Goal: Information Seeking & Learning: Learn about a topic

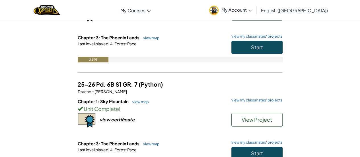
scroll to position [95, 0]
click at [261, 48] on span "Start" at bounding box center [257, 47] width 12 height 7
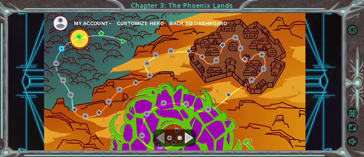
click at [58, 46] on div "My Account Customize Hero Back to Dashboard" at bounding box center [175, 82] width 262 height 138
click at [65, 48] on div "My Account Customize Hero Back to Dashboard" at bounding box center [175, 82] width 262 height 138
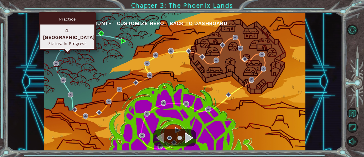
click at [61, 47] on img at bounding box center [61, 48] width 5 height 5
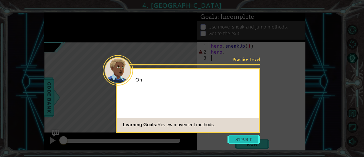
click at [239, 142] on button "Start" at bounding box center [244, 139] width 32 height 9
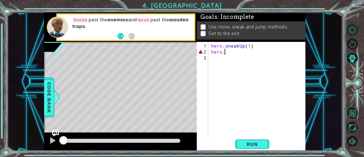
click at [225, 53] on div "hero . sneakUp ( 1 ) hero ." at bounding box center [258, 97] width 97 height 108
click at [251, 142] on span "Run" at bounding box center [252, 144] width 22 height 6
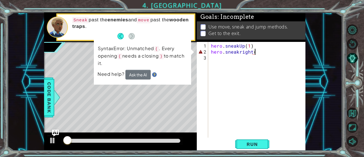
click at [259, 54] on div "hero . sneakUp ( 1 ) hero . sneakright (" at bounding box center [258, 97] width 97 height 108
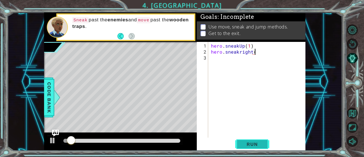
click at [241, 143] on span "Run" at bounding box center [252, 144] width 22 height 6
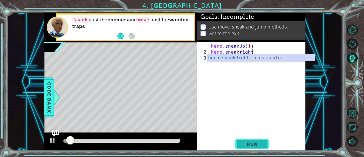
click at [253, 143] on span "Run" at bounding box center [252, 144] width 22 height 6
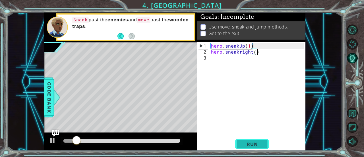
type textarea "hero.sneakright()"
click at [249, 146] on span "Run" at bounding box center [252, 144] width 22 height 6
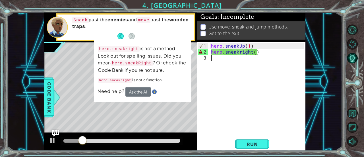
click at [236, 54] on div "hero . sneakUp ( 1 ) hero . sneakright ( )" at bounding box center [258, 97] width 97 height 108
click at [238, 54] on div "hero . sneakUp ( 1 ) hero . sneakright ( )" at bounding box center [258, 97] width 97 height 108
type textarea "hero.sneakright()"
click at [242, 54] on div "hero . sneakUp ( 1 ) hero . sneakright ( )" at bounding box center [258, 97] width 97 height 108
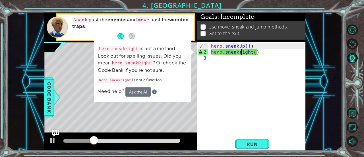
click at [241, 51] on div "hero . sneakUp ( 1 ) hero . sneakright ( )" at bounding box center [258, 97] width 97 height 108
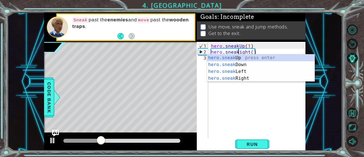
scroll to position [0, 2]
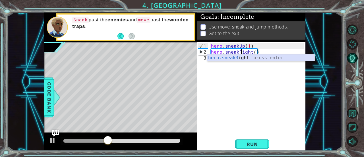
click at [253, 57] on div "hero.sneakR ight press enter" at bounding box center [261, 64] width 108 height 20
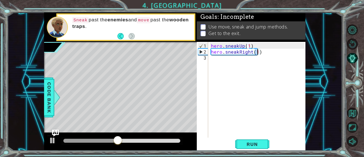
click at [256, 50] on div "hero . sneakUp ( 1 ) hero . sneakRight ( 1 )" at bounding box center [257, 90] width 94 height 96
click at [257, 53] on div "hero . sneakUp ( 1 ) hero . sneakRight ( 1 )" at bounding box center [258, 97] width 97 height 108
type textarea "hero.sneakRight(3)"
click at [243, 145] on span "Run" at bounding box center [252, 144] width 22 height 6
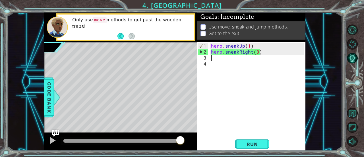
click at [257, 53] on div "hero . sneakUp ( 1 ) hero . sneakRight ( 3 )" at bounding box center [258, 97] width 97 height 108
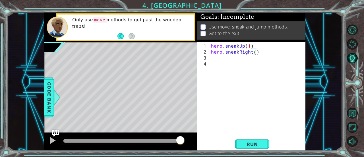
type textarea "hero.sneakRight(2)"
click at [222, 58] on div "hero . sneakUp ( 1 ) hero . sneakRight ( 2 )" at bounding box center [258, 97] width 97 height 108
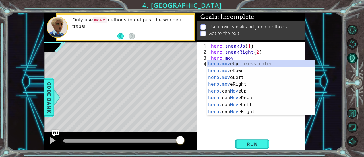
scroll to position [0, 1]
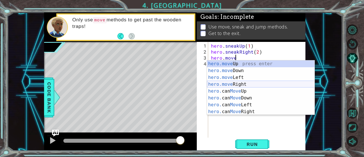
click at [230, 83] on div "hero.move Up press enter hero.move Down press enter hero.move Left press enter …" at bounding box center [261, 94] width 108 height 68
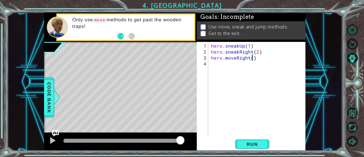
scroll to position [0, 2]
click at [259, 143] on span "Run" at bounding box center [252, 144] width 22 height 6
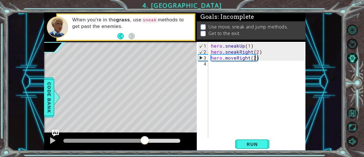
drag, startPoint x: 104, startPoint y: 139, endPoint x: 144, endPoint y: 133, distance: 40.8
click at [144, 133] on div at bounding box center [120, 141] width 153 height 18
type textarea "hero.moveRight(1)"
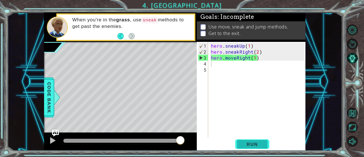
click at [243, 140] on button "Run" at bounding box center [252, 144] width 34 height 11
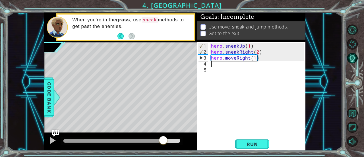
click at [163, 129] on div "methods hero use(thing) moveUp(steps) moveDown(steps) moveLeft(steps) moveRight…" at bounding box center [175, 82] width 262 height 138
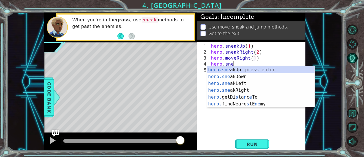
scroll to position [0, 1]
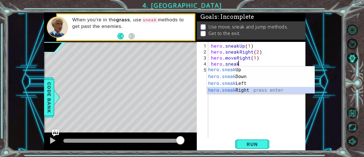
click at [241, 92] on div "hero.sneak Up press enter hero.sneak Down press enter hero.sneak Left press ent…" at bounding box center [261, 86] width 108 height 41
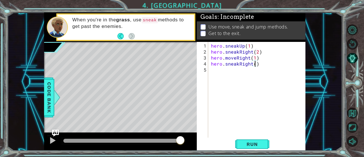
type textarea "hero.sneakRight(3)"
click at [228, 72] on div "hero . sneakUp ( 1 ) hero . sneakRight ( 2 ) hero . moveRight ( 1 ) hero . snea…" at bounding box center [258, 97] width 97 height 108
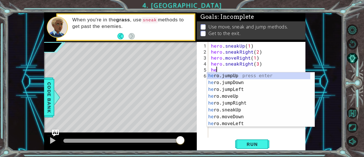
type textarea "hero"
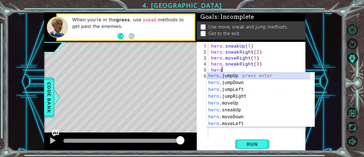
click at [241, 76] on div "hero .jumpUp press enter hero .jumpDown press enter hero .jumpLeft press enter …" at bounding box center [259, 106] width 104 height 68
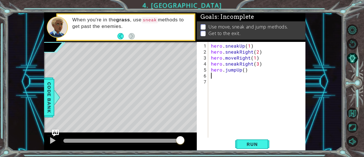
scroll to position [0, 0]
click at [243, 70] on div "hero . sneakUp ( 1 ) hero . sneakRight ( 2 ) hero . moveRight ( 1 ) hero . snea…" at bounding box center [258, 97] width 97 height 108
type textarea "hero.jumpUp(1)"
click at [221, 74] on div "hero . sneakUp ( 1 ) hero . sneakRight ( 2 ) hero . moveRight ( 1 ) hero . snea…" at bounding box center [258, 97] width 97 height 108
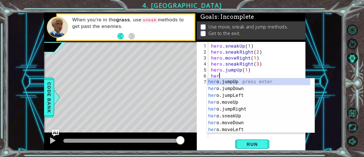
scroll to position [0, 0]
click at [245, 70] on div "hero . sneakUp ( 1 ) hero . sneakRight ( 2 ) hero . moveRight ( 1 ) hero . snea…" at bounding box center [258, 97] width 97 height 108
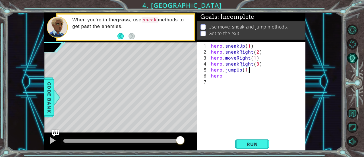
click at [249, 70] on div "hero . sneakUp ( 1 ) hero . sneakRight ( 2 ) hero . moveRight ( 1 ) hero . snea…" at bounding box center [258, 97] width 97 height 108
click at [247, 72] on div "hero . sneakUp ( 1 ) hero . sneakRight ( 2 ) hero . moveRight ( 1 ) hero . snea…" at bounding box center [258, 97] width 97 height 108
click at [247, 71] on div "hero . sneakUp ( 1 ) hero . sneakRight ( 2 ) hero . moveRight ( 1 ) hero . snea…" at bounding box center [258, 97] width 97 height 108
click at [225, 77] on div "hero . sneakUp ( 1 ) hero . sneakRight ( 2 ) hero . moveRight ( 1 ) hero . snea…" at bounding box center [258, 97] width 97 height 108
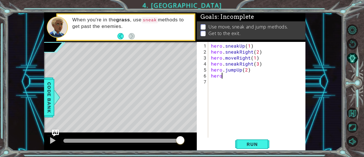
scroll to position [0, 0]
type textarea "hero."
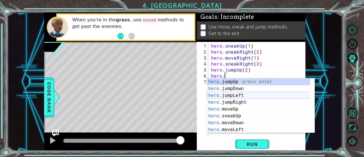
click at [241, 93] on div "hero. jumpUp press enter hero. jumpDown press enter hero. jumpLeft press enter …" at bounding box center [259, 112] width 104 height 68
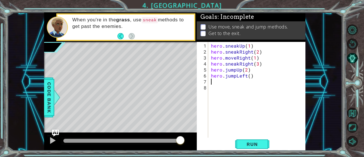
scroll to position [0, 0]
click at [248, 77] on div "hero . sneakUp ( 1 ) hero . sneakRight ( 2 ) hero . moveRight ( 1 ) hero . snea…" at bounding box center [258, 97] width 97 height 108
click at [248, 146] on span "Run" at bounding box center [252, 144] width 22 height 6
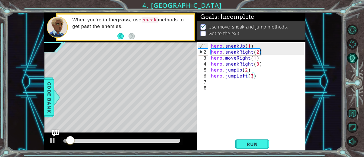
drag, startPoint x: 67, startPoint y: 147, endPoint x: 100, endPoint y: 135, distance: 34.8
click at [100, 135] on div at bounding box center [120, 141] width 153 height 18
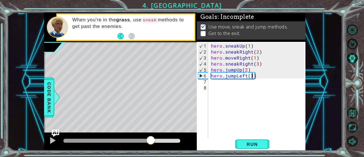
click at [151, 117] on div "methods hero use(thing) moveUp(steps) moveDown(steps) moveLeft(steps) moveRight…" at bounding box center [175, 82] width 262 height 138
click at [250, 71] on div "hero . sneakUp ( 1 ) hero . sneakRight ( 2 ) hero . moveRight ( 1 ) hero . snea…" at bounding box center [258, 97] width 97 height 108
click at [236, 71] on div "hero . sneakUp ( 1 ) hero . sneakRight ( 2 ) hero . moveRight ( 1 ) hero . snea…" at bounding box center [258, 97] width 97 height 108
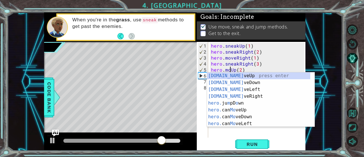
scroll to position [0, 1]
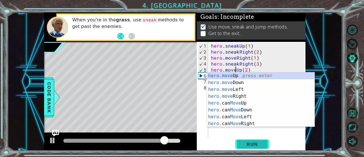
click at [253, 144] on span "Run" at bounding box center [252, 144] width 22 height 6
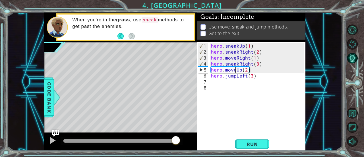
drag, startPoint x: 70, startPoint y: 141, endPoint x: 175, endPoint y: 141, distance: 105.5
click at [175, 141] on div at bounding box center [119, 141] width 112 height 4
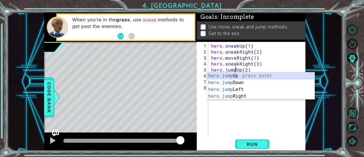
click at [239, 73] on div "hero.jump Up press enter hero.jump Down press enter hero.jump Left press enter …" at bounding box center [261, 92] width 108 height 41
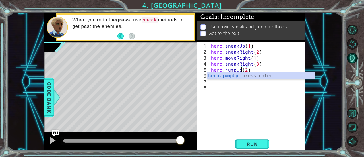
click at [247, 70] on div "hero . sneakUp ( 1 ) hero . sneakRight ( 2 ) hero . moveRight ( 1 ) hero . snea…" at bounding box center [258, 97] width 97 height 108
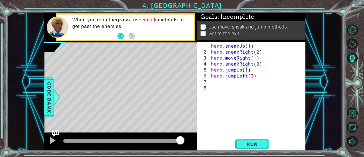
scroll to position [0, 2]
click at [250, 148] on button "Run" at bounding box center [252, 144] width 34 height 11
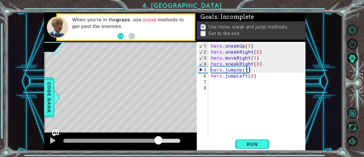
drag, startPoint x: 71, startPoint y: 142, endPoint x: 158, endPoint y: 134, distance: 86.8
click at [158, 134] on div at bounding box center [120, 141] width 153 height 18
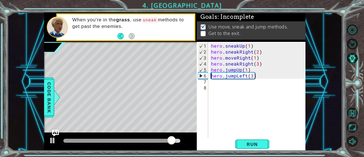
click at [210, 75] on div "hero . sneakUp ( 1 ) hero . sneakRight ( 2 ) hero . moveRight ( 1 ) hero . snea…" at bounding box center [258, 97] width 97 height 108
type textarea "hero.jumpLeft(3)"
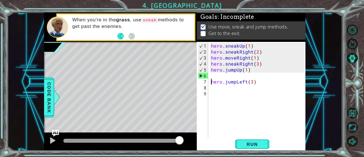
click at [210, 75] on div "hero . sneakUp ( 1 ) hero . sneakRight ( 2 ) hero . moveRight ( 1 ) hero . snea…" at bounding box center [258, 97] width 97 height 108
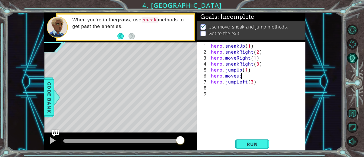
scroll to position [0, 1]
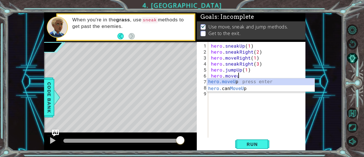
click at [360, 53] on div at bounding box center [356, 85] width 16 height 125
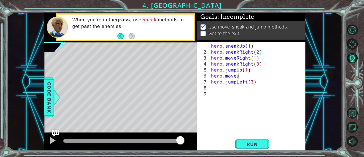
click at [242, 75] on div "hero . sneakUp ( 1 ) hero . sneakRight ( 2 ) hero . moveRight ( 1 ) hero . snea…" at bounding box center [258, 97] width 97 height 108
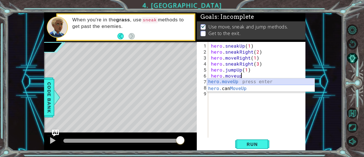
click at [240, 79] on div "hero.moveUp press enter hero. can MoveUp press enter" at bounding box center [261, 91] width 108 height 27
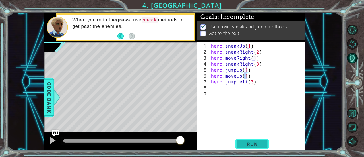
click at [254, 144] on span "Run" at bounding box center [252, 144] width 22 height 6
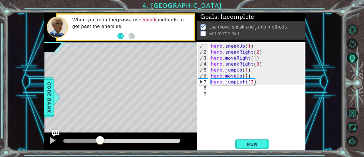
drag, startPoint x: 70, startPoint y: 143, endPoint x: 100, endPoint y: 143, distance: 29.9
click at [100, 143] on div at bounding box center [100, 140] width 10 height 10
click at [252, 80] on div "hero . sneakUp ( 1 ) hero . sneakRight ( 2 ) hero . moveRight ( 1 ) hero . snea…" at bounding box center [258, 97] width 97 height 108
type textarea "hero.jumpLeft(2)"
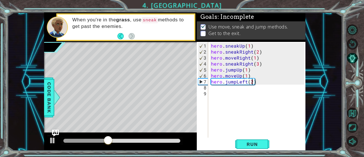
click at [212, 89] on div "hero . sneakUp ( 1 ) hero . sneakRight ( 2 ) hero . moveRight ( 1 ) hero . snea…" at bounding box center [258, 97] width 97 height 108
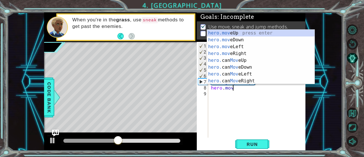
scroll to position [0, 1]
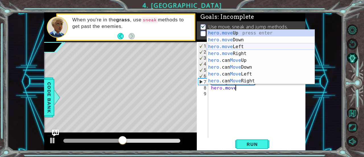
click at [240, 50] on div "hero.move Up press enter hero.move Down press enter hero.move Left press enter …" at bounding box center [261, 64] width 108 height 68
type textarea "hero.moveLeft(1)"
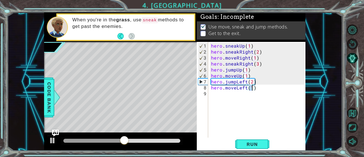
click at [218, 95] on div "hero . sneakUp ( 1 ) hero . sneakRight ( 2 ) hero . moveRight ( 1 ) hero . snea…" at bounding box center [258, 97] width 97 height 108
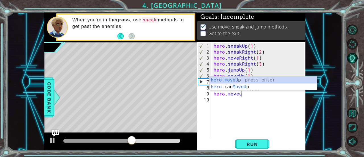
scroll to position [0, 1]
click at [248, 77] on div "hero.moveUp press enter hero. can MoveUp press enter" at bounding box center [264, 90] width 108 height 27
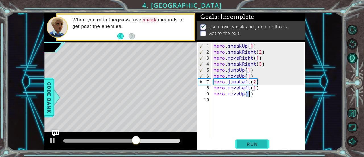
type textarea "hero.moveUp(1)"
click at [261, 146] on span "Run" at bounding box center [252, 144] width 22 height 6
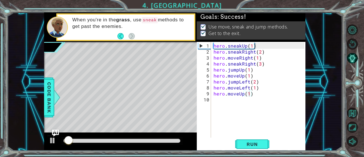
drag, startPoint x: 129, startPoint y: 138, endPoint x: 185, endPoint y: 139, distance: 55.8
click at [185, 139] on div at bounding box center [120, 141] width 153 height 18
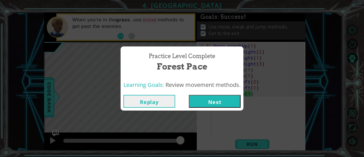
drag, startPoint x: 79, startPoint y: 140, endPoint x: 202, endPoint y: 129, distance: 123.9
click at [202, 129] on body "1 ההההההההההההההההההההההההההההההההההההההההההההההההההההההההההההההההההההההההההההה…" at bounding box center [182, 78] width 364 height 157
click at [206, 98] on button "Next" at bounding box center [215, 101] width 52 height 13
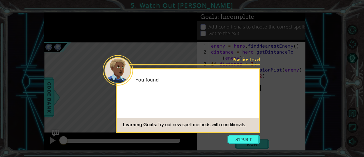
click at [5, 110] on icon at bounding box center [182, 78] width 364 height 157
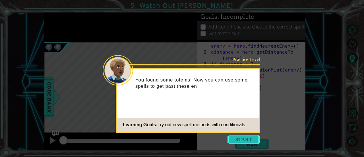
click at [242, 137] on button "Start" at bounding box center [244, 139] width 32 height 9
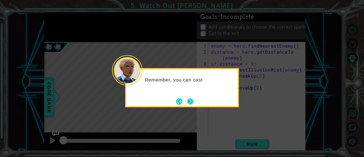
click at [189, 99] on button "Next" at bounding box center [190, 101] width 10 height 10
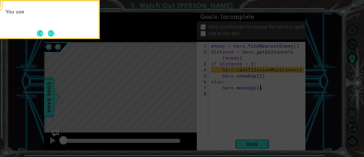
click at [207, 106] on icon at bounding box center [182, 23] width 364 height 267
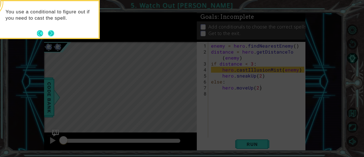
click at [50, 31] on button "Next" at bounding box center [51, 33] width 11 height 11
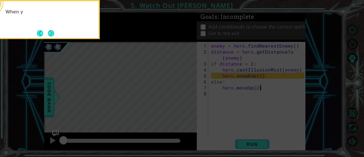
click at [50, 31] on button "Next" at bounding box center [51, 33] width 10 height 10
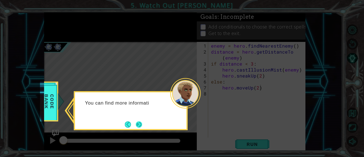
click at [140, 122] on button "Next" at bounding box center [139, 124] width 10 height 10
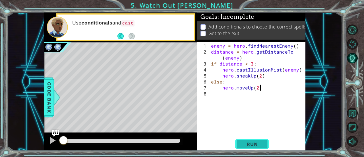
click at [255, 143] on span "Run" at bounding box center [252, 144] width 22 height 6
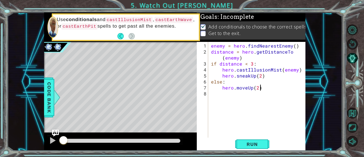
drag, startPoint x: 71, startPoint y: 136, endPoint x: 59, endPoint y: 136, distance: 11.9
click at [59, 136] on div at bounding box center [63, 140] width 10 height 10
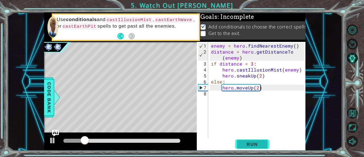
click at [263, 146] on span "Run" at bounding box center [252, 144] width 22 height 6
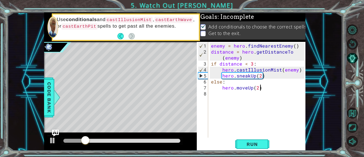
click at [212, 91] on div "enemy = hero . findNearestEnemy ( ) distance = hero . getDistanceTo ( enemy ) i…" at bounding box center [258, 97] width 97 height 108
click at [242, 146] on span "Run" at bounding box center [252, 144] width 22 height 6
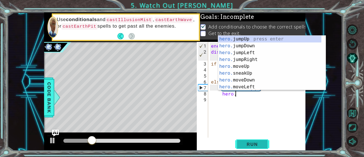
type textarea "hero."
click at [225, 124] on div "enemy = hero . findNearestEnemy ( ) distance = hero . getDistanceTo ( enemy ) i…" at bounding box center [258, 97] width 97 height 108
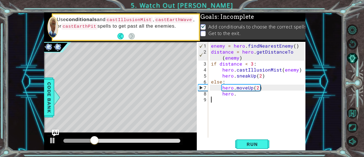
scroll to position [0, 0]
click at [234, 94] on div "enemy = hero . findNearestEnemy ( ) distance = hero . getDistanceTo ( enemy ) i…" at bounding box center [258, 97] width 97 height 108
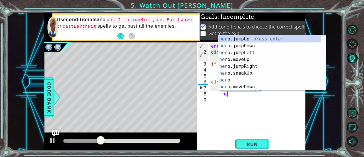
type textarea "h"
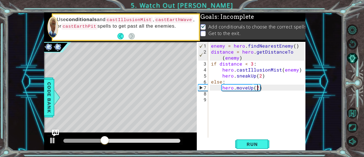
click at [257, 89] on div "enemy = hero . findNearestEnemy ( ) distance = hero . getDistanceTo ( enemy ) i…" at bounding box center [258, 97] width 97 height 108
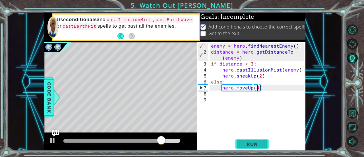
click at [251, 140] on button "Run" at bounding box center [252, 144] width 34 height 11
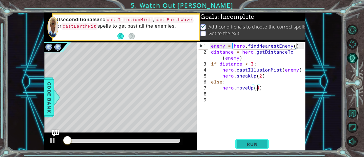
click at [259, 144] on span "Run" at bounding box center [252, 144] width 22 height 6
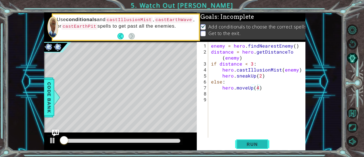
click at [259, 144] on span "Run" at bounding box center [252, 144] width 22 height 6
click at [260, 145] on span "Run" at bounding box center [252, 144] width 22 height 6
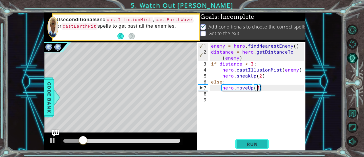
type textarea "hero.moveUp(5)"
click at [256, 146] on span "Run" at bounding box center [252, 144] width 22 height 6
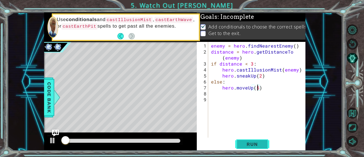
click at [244, 145] on span "Run" at bounding box center [252, 144] width 22 height 6
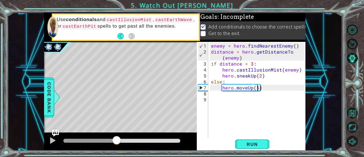
drag, startPoint x: 69, startPoint y: 142, endPoint x: 117, endPoint y: 135, distance: 48.1
click at [117, 135] on div at bounding box center [120, 141] width 153 height 18
click at [223, 93] on div "enemy = hero . findNearestEnemy ( ) distance = hero . getDistanceTo ( enemy ) i…" at bounding box center [258, 97] width 97 height 108
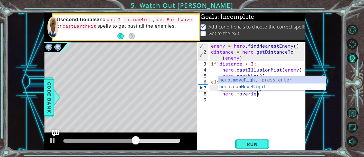
scroll to position [0, 3]
click at [250, 78] on div "hero.moveRight press enter hero. can MoveRight press enter" at bounding box center [272, 90] width 108 height 27
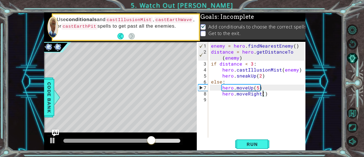
scroll to position [0, 3]
type textarea "hero.moveRight(5)"
click at [249, 143] on span "Run" at bounding box center [252, 144] width 22 height 6
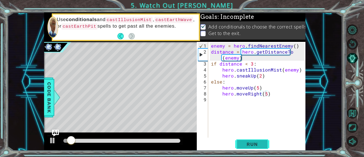
click at [248, 142] on span "Run" at bounding box center [252, 144] width 22 height 6
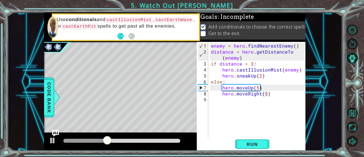
click at [258, 138] on div "hero.moveRight(5) 1 2 3 4 5 6 7 8 9 enemy = hero . findNearestEnemy ( ) distanc…" at bounding box center [251, 96] width 109 height 109
click at [259, 145] on span "Run" at bounding box center [252, 144] width 22 height 6
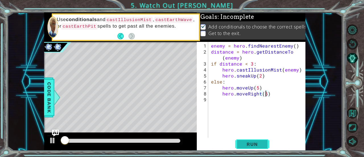
click at [259, 145] on span "Run" at bounding box center [252, 144] width 22 height 6
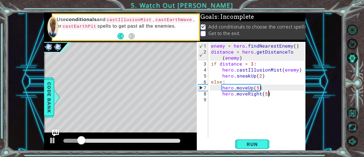
click at [271, 95] on div "enemy = hero . findNearestEnemy ( ) distance = hero . getDistanceTo ( enemy ) i…" at bounding box center [258, 97] width 97 height 108
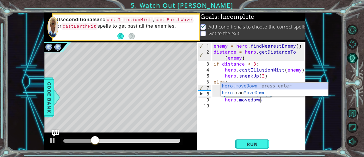
scroll to position [0, 3]
click at [257, 83] on div "hero.moveDown press enter hero. can MoveDown press enter" at bounding box center [275, 95] width 108 height 27
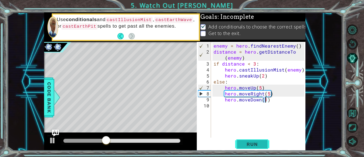
click at [254, 144] on span "Run" at bounding box center [252, 144] width 22 height 6
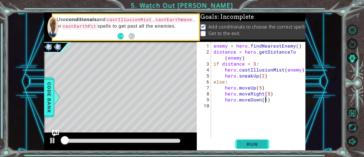
click at [257, 139] on button "Run" at bounding box center [252, 144] width 34 height 11
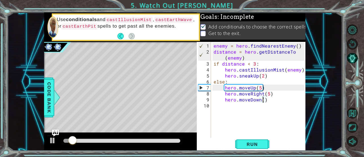
type textarea "hero.moveDown(3)"
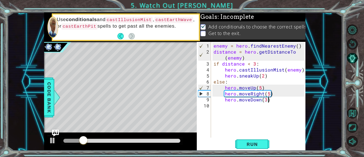
click at [270, 101] on div "enemy = hero . findNearestEnemy ( ) distance = hero . getDistanceTo ( enemy ) i…" at bounding box center [259, 97] width 95 height 108
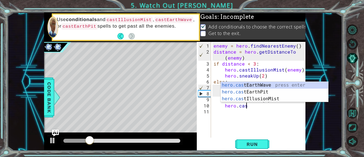
scroll to position [0, 2]
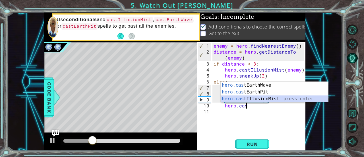
click at [260, 98] on div "hero.cas tEarthWave press enter hero.cas tEarthPit press enter hero.cas tIllusi…" at bounding box center [275, 99] width 108 height 34
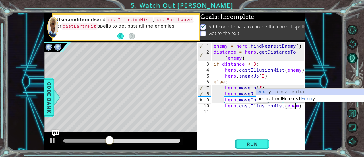
scroll to position [0, 5]
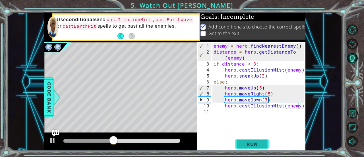
click at [259, 142] on span "Run" at bounding box center [252, 144] width 22 height 6
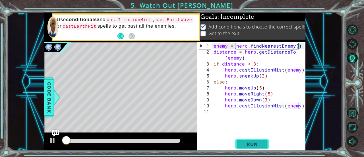
click at [257, 144] on span "Run" at bounding box center [252, 144] width 22 height 6
click at [255, 144] on span "Run" at bounding box center [252, 144] width 22 height 6
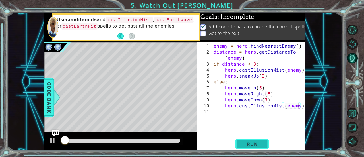
click at [256, 144] on span "Run" at bounding box center [252, 144] width 22 height 6
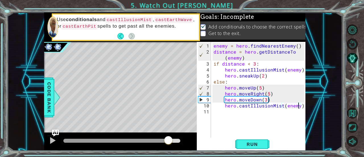
click at [168, 132] on div "methods hero use(thing) moveUp(steps) moveDown(steps) moveLeft(steps) moveRight…" at bounding box center [175, 82] width 262 height 138
click at [266, 99] on div "enemy = hero . findNearestEnemy ( ) distance = hero . getDistanceTo ( enemy ) i…" at bounding box center [259, 97] width 95 height 108
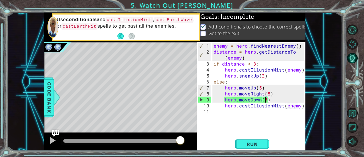
scroll to position [0, 3]
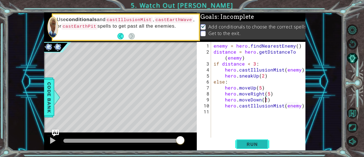
type textarea "hero.moveDown(2)"
click at [266, 140] on button "Run" at bounding box center [252, 144] width 34 height 11
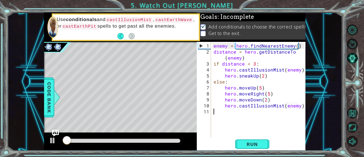
click at [257, 136] on div "enemy = hero . findNearestEnemy ( ) distance = hero . getDistanceTo ( enemy ) i…" at bounding box center [259, 97] width 95 height 108
click at [257, 141] on span "Run" at bounding box center [252, 144] width 22 height 6
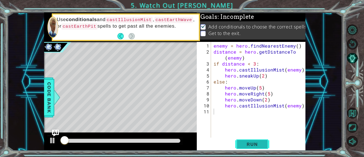
click at [257, 141] on span "Run" at bounding box center [252, 144] width 22 height 6
click at [259, 143] on span "Run" at bounding box center [252, 144] width 22 height 6
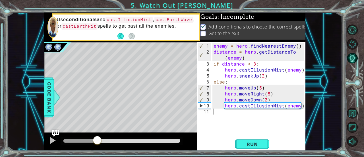
drag, startPoint x: 67, startPoint y: 139, endPoint x: 97, endPoint y: 138, distance: 29.6
click at [97, 138] on div at bounding box center [97, 140] width 10 height 10
click at [49, 138] on div at bounding box center [52, 140] width 7 height 7
click at [222, 106] on div "enemy = hero . findNearestEnemy ( ) distance = hero . getDistanceTo ( enemy ) i…" at bounding box center [259, 97] width 95 height 108
type textarea "hero.castIllusionMist(enemy)"
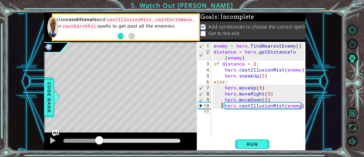
click at [224, 106] on div "enemy = hero . findNearestEnemy ( ) distance = hero . getDistanceTo ( enemy ) i…" at bounding box center [259, 97] width 95 height 108
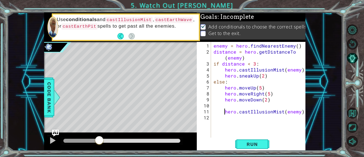
click at [225, 104] on div "enemy = hero . findNearestEnemy ( ) distance = hero . getDistanceTo ( enemy ) i…" at bounding box center [259, 97] width 95 height 108
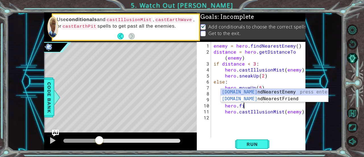
type textarea "hero.find"
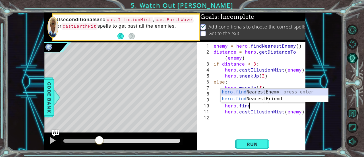
click at [278, 90] on div "hero.find NearestEnemy press enter hero.find NearestFriend press enter" at bounding box center [275, 101] width 108 height 27
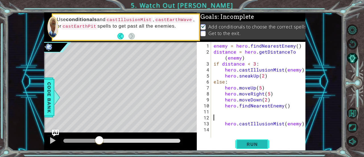
scroll to position [0, 0]
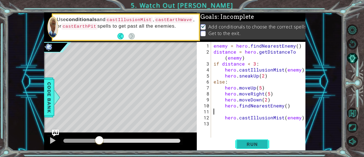
type textarea "hero.findNearestEnemy()"
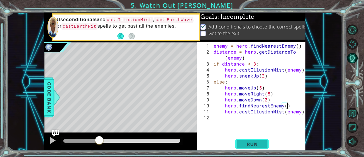
click at [263, 143] on span "Run" at bounding box center [252, 144] width 22 height 6
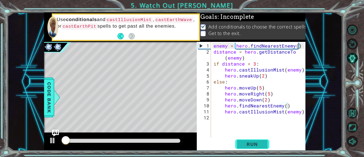
click at [250, 144] on span "Run" at bounding box center [252, 144] width 22 height 6
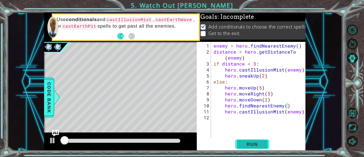
click at [250, 144] on span "Run" at bounding box center [252, 144] width 22 height 6
click at [251, 145] on span "Run" at bounding box center [252, 144] width 22 height 6
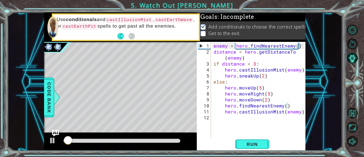
drag, startPoint x: 61, startPoint y: 138, endPoint x: 103, endPoint y: 132, distance: 42.2
click at [103, 132] on div at bounding box center [120, 141] width 153 height 18
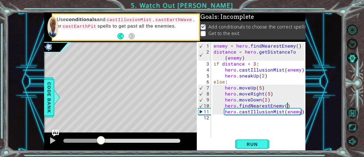
click at [100, 131] on div "methods hero use(thing) moveUp(steps) moveDown(steps) moveLeft(steps) moveRight…" at bounding box center [175, 82] width 262 height 138
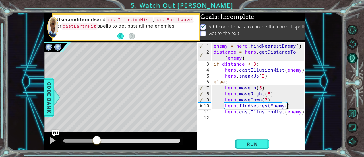
drag, startPoint x: 102, startPoint y: 139, endPoint x: 97, endPoint y: 137, distance: 5.4
click at [97, 137] on div at bounding box center [97, 140] width 10 height 10
click at [297, 111] on div "enemy = hero . findNearestEnemy ( ) distance = hero . getDistanceTo ( enemy ) i…" at bounding box center [259, 97] width 95 height 108
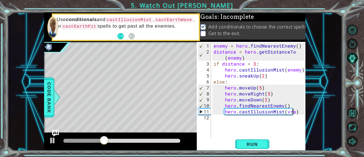
scroll to position [0, 5]
type textarea "hero.castIllusionMist(vrag)"
click at [253, 146] on span "Run" at bounding box center [252, 144] width 22 height 6
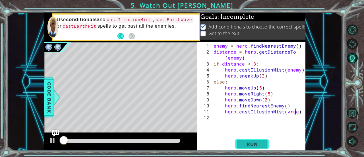
click at [253, 146] on span "Run" at bounding box center [252, 144] width 22 height 6
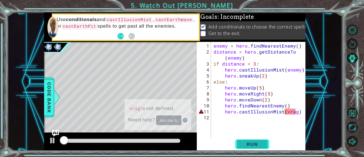
click at [253, 146] on span "Run" at bounding box center [252, 144] width 22 height 6
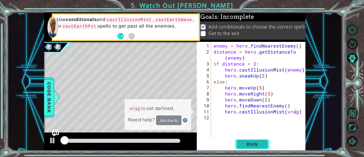
click at [253, 147] on button "Run" at bounding box center [252, 144] width 34 height 11
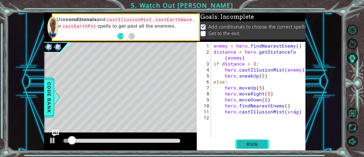
click at [253, 147] on button "Run" at bounding box center [252, 144] width 34 height 11
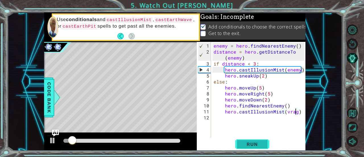
click at [255, 139] on button "Run" at bounding box center [252, 144] width 34 height 11
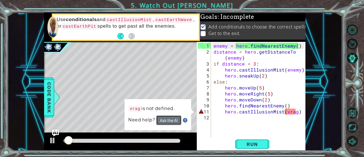
click at [166, 116] on button "Ask the AI" at bounding box center [169, 120] width 26 height 10
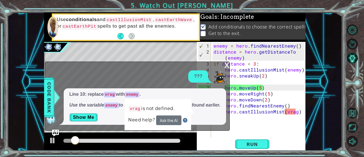
drag, startPoint x: 169, startPoint y: 101, endPoint x: 177, endPoint y: 108, distance: 10.3
click at [177, 108] on div "vrag is not defined. Need help? Ask the AI" at bounding box center [157, 115] width 67 height 32
click at [184, 119] on img at bounding box center [185, 120] width 5 height 5
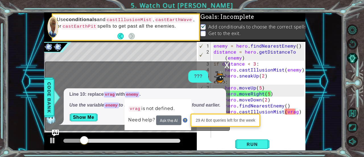
click at [201, 106] on p "Use the variable enemy to refer to the nearest enemy you found earlier." at bounding box center [144, 105] width 151 height 7
click at [184, 139] on div at bounding box center [120, 141] width 153 height 18
click at [121, 127] on div "x ??? Line 10: replace vrag with enemy . Use the variable enemy to refer to the…" at bounding box center [137, 95] width 185 height 69
click at [187, 91] on p "Line 10: replace vrag with enemy ." at bounding box center [144, 94] width 151 height 7
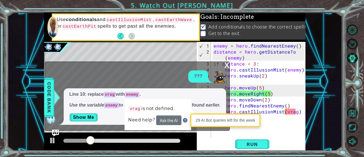
click at [214, 135] on div "enemy = hero . findNearestEnemy ( ) distance = hero . getDistanceTo ( enemy ) i…" at bounding box center [259, 97] width 95 height 108
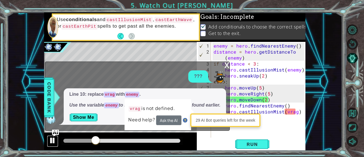
click at [49, 143] on div at bounding box center [52, 140] width 7 height 7
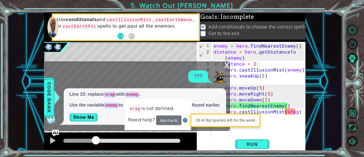
click at [220, 112] on div "Line 10: replace vrag with enemy . Use the variable enemy to refer to the neare…" at bounding box center [145, 106] width 162 height 36
click at [223, 61] on div "x ??? Line 10: replace vrag with enemy . Use the variable enemy to refer to the…" at bounding box center [137, 95] width 185 height 69
click at [187, 133] on div at bounding box center [120, 141] width 153 height 18
click at [166, 104] on p "vrag is not defined." at bounding box center [152, 108] width 47 height 8
click at [224, 61] on div "x ??? Line 10: replace vrag with enemy . Use the variable enemy to refer to the…" at bounding box center [137, 95] width 185 height 69
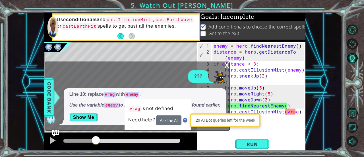
click at [228, 62] on div "x" at bounding box center [226, 65] width 5 height 6
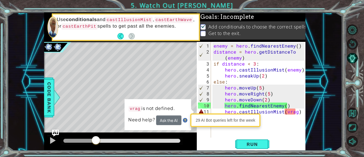
click at [294, 112] on div "enemy = hero . findNearestEnemy ( ) distance = hero . getDistanceTo ( enemy ) i…" at bounding box center [259, 97] width 95 height 108
click at [283, 106] on div "enemy = hero . findNearestEnemy ( ) distance = hero . getDistanceTo ( enemy ) i…" at bounding box center [259, 97] width 95 height 108
click at [286, 106] on div "enemy = hero . findNearestEnemy ( ) distance = hero . getDistanceTo ( enemy ) i…" at bounding box center [259, 97] width 95 height 108
click at [295, 111] on div "enemy = hero . findNearestEnemy ( ) distance = hero . getDistanceTo ( enemy ) i…" at bounding box center [259, 97] width 95 height 108
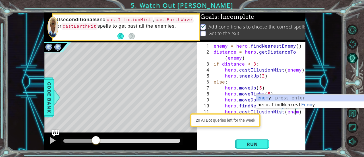
type textarea "hero.castIllusionMist(enemy)"
click at [288, 121] on div "enemy = hero . findNearestEnemy ( ) distance = hero . getDistanceTo ( enemy ) i…" at bounding box center [259, 97] width 95 height 108
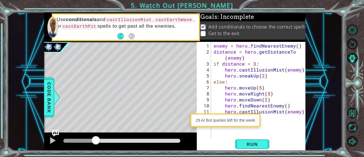
scroll to position [0, 0]
click at [284, 105] on div "enemy = hero . findNearestEnemy ( ) distance = hero . getDistanceTo ( enemy ) i…" at bounding box center [259, 97] width 95 height 108
click at [251, 143] on span "Run" at bounding box center [252, 144] width 22 height 6
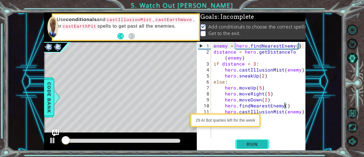
click at [255, 142] on span "Run" at bounding box center [252, 144] width 22 height 6
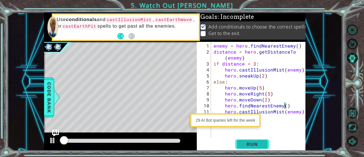
click at [255, 143] on span "Run" at bounding box center [252, 144] width 22 height 6
click at [255, 144] on span "Run" at bounding box center [252, 144] width 22 height 6
click at [255, 145] on span "Run" at bounding box center [252, 144] width 22 height 6
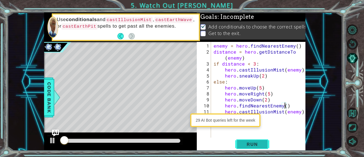
click at [255, 146] on span "Run" at bounding box center [252, 144] width 22 height 6
click at [256, 147] on button "Run" at bounding box center [252, 144] width 34 height 11
click at [256, 148] on button "Run" at bounding box center [252, 144] width 34 height 11
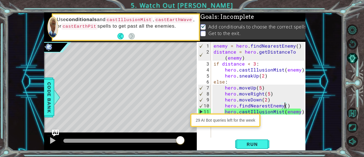
drag, startPoint x: 68, startPoint y: 139, endPoint x: 219, endPoint y: 135, distance: 151.1
click at [219, 135] on div "1 2 3 4 5 6 7 8 enemy = hero . findNearest Enemy ( ) distance = hero . getDista…" at bounding box center [175, 82] width 262 height 138
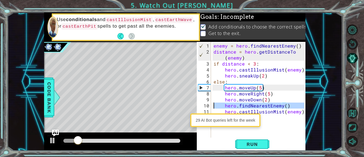
click at [210, 105] on div "10" at bounding box center [204, 105] width 13 height 6
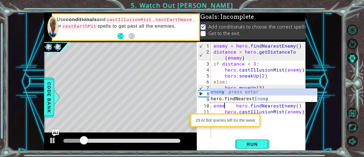
scroll to position [0, 1]
click at [231, 105] on div "enemy = hero . findNearestEnemy ( ) distance = hero . getDistanceTo ( enemy ) i…" at bounding box center [259, 97] width 95 height 108
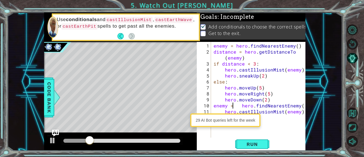
scroll to position [0, 1]
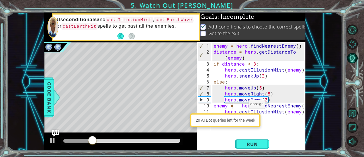
click at [241, 106] on div "enemy = hero . findNearestEnemy ( ) distance = hero . getDistanceTo ( enemy ) i…" at bounding box center [259, 97] width 95 height 108
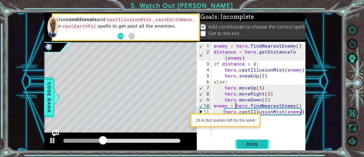
click at [246, 144] on span "Run" at bounding box center [252, 144] width 22 height 6
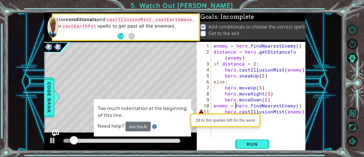
click at [224, 109] on div "enemy = hero . findNearestEnemy ( ) distance = hero . getDistanceTo ( enemy ) i…" at bounding box center [259, 97] width 95 height 108
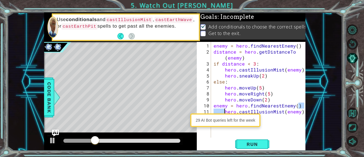
click at [303, 106] on div "enemy = hero . findNearestEnemy ( ) distance = hero . getDistanceTo ( enemy ) i…" at bounding box center [258, 90] width 92 height 96
click at [224, 110] on div "enemy = hero . findNearestEnemy ( ) distance = hero . getDistanceTo ( enemy ) i…" at bounding box center [259, 97] width 95 height 108
type textarea "hero.castIllusionMist(enemy)"
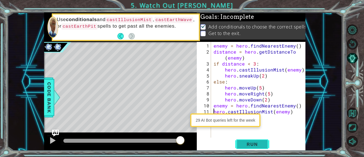
click at [249, 143] on span "Run" at bounding box center [252, 144] width 22 height 6
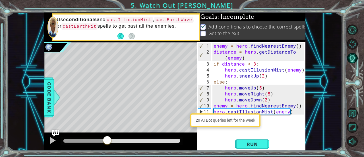
drag, startPoint x: 66, startPoint y: 139, endPoint x: 106, endPoint y: 142, distance: 39.9
click at [106, 142] on div at bounding box center [107, 140] width 10 height 10
click at [292, 115] on div "enemy = hero . findNearestEnemy ( ) distance = hero . getDistanceTo ( enemy ) i…" at bounding box center [259, 97] width 95 height 108
click at [291, 113] on div "enemy = hero . findNearestEnemy ( ) distance = hero . getDistanceTo ( enemy ) i…" at bounding box center [259, 97] width 95 height 108
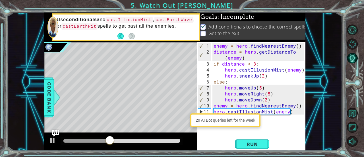
type textarea "hero.castIllusionMist(enemy)"
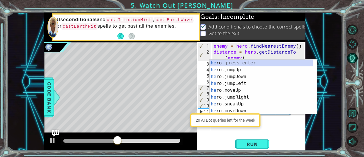
type textarea "her"
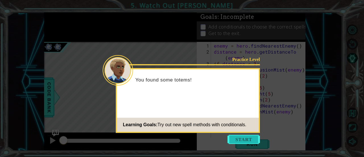
click at [246, 136] on button "Start" at bounding box center [244, 139] width 32 height 9
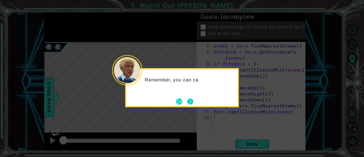
click at [191, 101] on button "Next" at bounding box center [190, 101] width 6 height 6
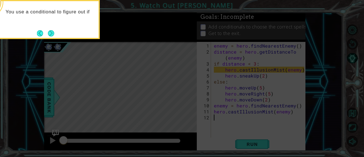
click at [47, 26] on div "You use a conditional to figure out if" at bounding box center [42, 14] width 111 height 22
click at [48, 33] on button "Next" at bounding box center [51, 33] width 6 height 6
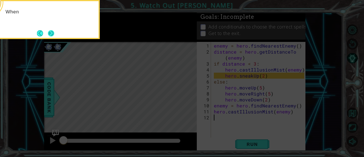
click at [51, 34] on button "Next" at bounding box center [51, 33] width 6 height 6
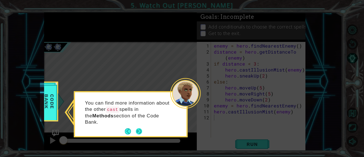
click at [141, 128] on button "Next" at bounding box center [139, 131] width 6 height 6
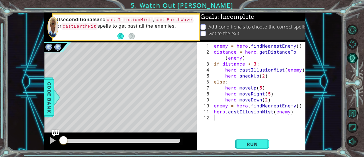
click at [272, 111] on div "enemy = hero . findNearestEnemy ( ) distance = hero . getDistanceTo ( enemy ) i…" at bounding box center [260, 97] width 94 height 108
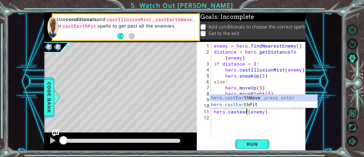
scroll to position [0, 2]
click at [254, 97] on div "hero.castEart hWave press enter hero.castEart hPit press enter" at bounding box center [264, 107] width 108 height 27
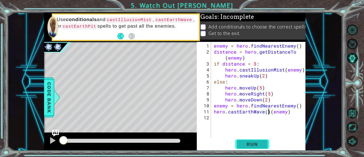
click at [251, 148] on button "Run" at bounding box center [252, 144] width 34 height 11
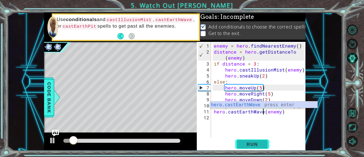
click at [263, 143] on span "Run" at bounding box center [252, 144] width 22 height 6
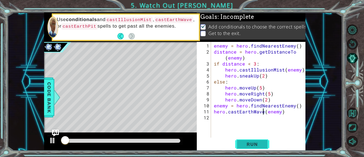
click at [254, 141] on button "Run" at bounding box center [252, 144] width 34 height 11
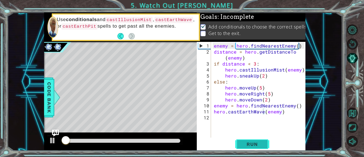
click at [243, 144] on span "Run" at bounding box center [252, 144] width 22 height 6
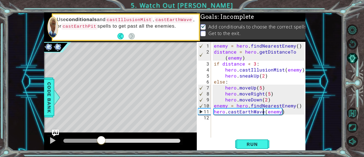
drag, startPoint x: 67, startPoint y: 136, endPoint x: 101, endPoint y: 133, distance: 34.2
click at [101, 133] on div at bounding box center [120, 141] width 153 height 18
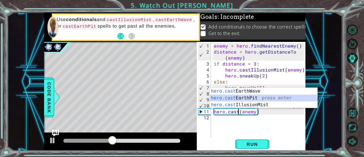
click at [241, 101] on div "hero.cast EarthWave press enter hero.cast EarthPit press enter hero.cast Illusi…" at bounding box center [264, 105] width 108 height 34
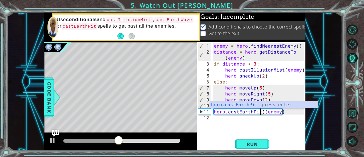
click at [263, 111] on div "enemy = hero . findNearestEnemy ( ) distance = hero . getDistanceTo ( enemy ) i…" at bounding box center [260, 97] width 94 height 108
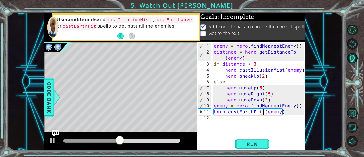
type textarea "hero.castEarthPit(enemy)"
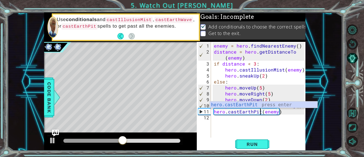
click at [253, 138] on div "hero.castEarthPit(enemy) 1 2 3 4 5 6 7 8 9 10 11 12 enemy = hero . findNearestE…" at bounding box center [251, 96] width 109 height 109
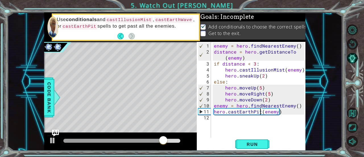
click at [253, 138] on div "hero.castEarthPit(enemy) 1 2 3 4 5 6 7 8 9 10 11 12 enemy = hero . findNearestE…" at bounding box center [251, 96] width 109 height 109
click at [258, 143] on span "Run" at bounding box center [252, 144] width 22 height 6
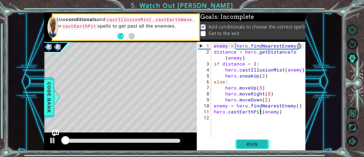
click at [258, 143] on span "Run" at bounding box center [252, 144] width 22 height 6
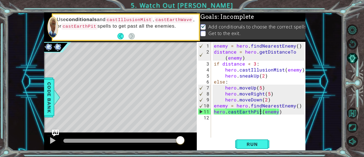
drag, startPoint x: 65, startPoint y: 140, endPoint x: 249, endPoint y: 131, distance: 183.4
click at [249, 131] on div "1 ההההההההההההההההההההההההההההההההההההההההההההההההההההההההההההההההההההההההההההה…" at bounding box center [175, 82] width 262 height 138
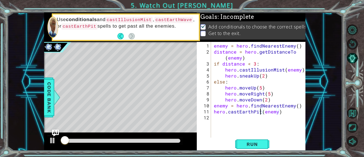
click at [255, 150] on div "hero.castEarthPit(enemy) 1 2 3 4 5 6 7 8 9 10 11 12 enemy = hero . findNearestE…" at bounding box center [251, 96] width 109 height 109
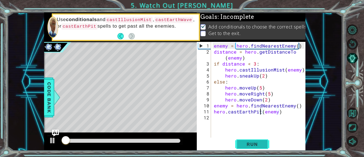
click at [255, 145] on span "Run" at bounding box center [252, 144] width 22 height 6
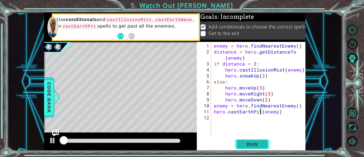
click at [255, 145] on span "Run" at bounding box center [252, 144] width 22 height 6
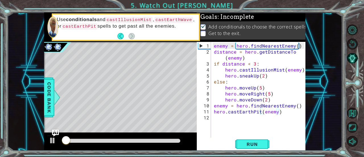
click at [91, 98] on div "1 ההההההההההההההההההההההההההההההההההההההההההההההההההההההההההההההההההההההההההההה…" at bounding box center [175, 82] width 262 height 138
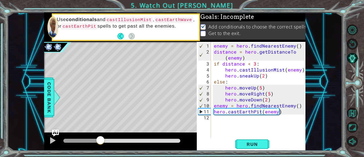
drag, startPoint x: 68, startPoint y: 141, endPoint x: 100, endPoint y: 138, distance: 32.5
click at [100, 138] on div at bounding box center [100, 140] width 10 height 10
click at [194, 69] on div "methods hero use(thing) moveUp(steps) moveDown(steps) moveLeft(steps) moveRight…" at bounding box center [175, 82] width 262 height 138
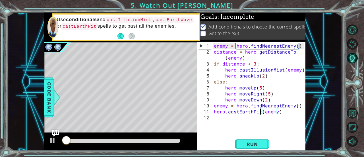
click at [260, 111] on div "enemy = hero . findNearestEnemy ( ) distance = hero . getDistanceTo ( enemy ) i…" at bounding box center [260, 97] width 94 height 108
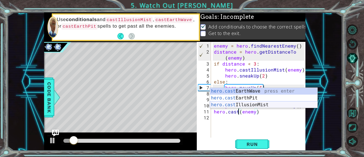
click at [271, 103] on div "hero.cast EarthWave press enter hero.cast EarthPit press enter hero.cast Illusi…" at bounding box center [264, 105] width 108 height 34
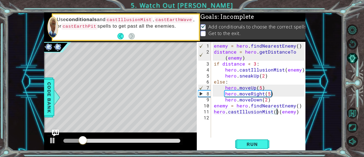
click at [276, 111] on div "enemy = hero . findNearestEnemy ( ) distance = hero . getDistanceTo ( enemy ) i…" at bounding box center [260, 97] width 94 height 108
type textarea "hero.castIllusionMist(enemy)"
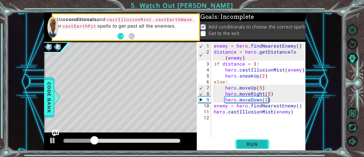
click at [261, 142] on span "Run" at bounding box center [252, 144] width 22 height 6
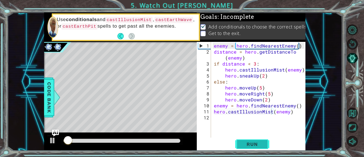
click at [249, 142] on span "Run" at bounding box center [252, 144] width 22 height 6
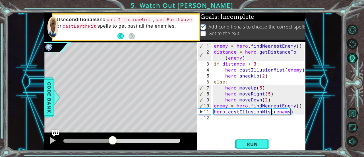
drag, startPoint x: 69, startPoint y: 137, endPoint x: 112, endPoint y: 148, distance: 43.9
click at [112, 148] on div at bounding box center [120, 141] width 153 height 18
click at [218, 118] on div "enemy = hero . findNearestEnemy ( ) distance = hero . getDistanceTo ( enemy ) i…" at bounding box center [260, 97] width 94 height 108
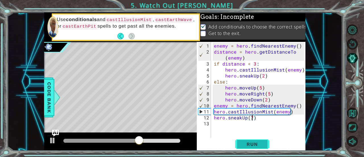
type textarea "hero.sneakUp(7)"
click at [262, 146] on span "Run" at bounding box center [252, 144] width 22 height 6
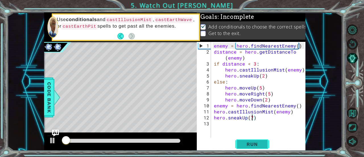
click at [243, 140] on button "Run" at bounding box center [252, 144] width 34 height 11
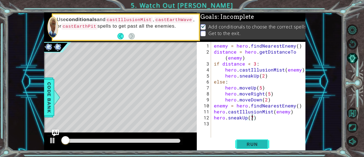
click at [243, 140] on button "Run" at bounding box center [252, 144] width 34 height 11
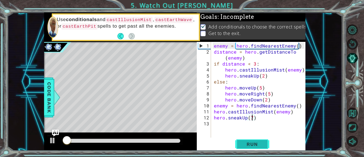
click at [263, 145] on span "Run" at bounding box center [252, 144] width 22 height 6
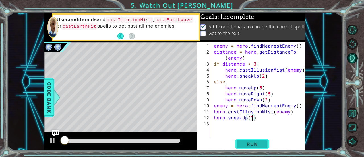
click at [258, 142] on span "Run" at bounding box center [252, 144] width 22 height 6
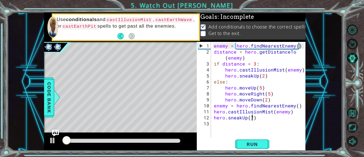
click at [259, 135] on div "enemy = hero . findNearestEnemy ( ) distance = hero . getDistanceTo ( enemy ) i…" at bounding box center [260, 97] width 94 height 108
click at [259, 138] on div "1 2 3 4 5 6 7 8 9 10 11 12 13 enemy = hero . findNearestEnemy ( ) distance = he…" at bounding box center [251, 96] width 109 height 109
click at [261, 144] on span "Run" at bounding box center [252, 144] width 22 height 6
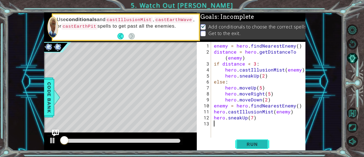
click at [261, 144] on span "Run" at bounding box center [252, 144] width 22 height 6
click at [261, 145] on span "Run" at bounding box center [252, 144] width 22 height 6
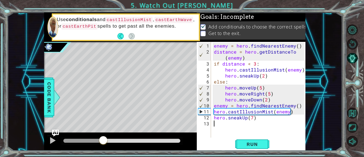
drag, startPoint x: 65, startPoint y: 143, endPoint x: 103, endPoint y: 132, distance: 39.2
click at [103, 132] on div at bounding box center [120, 141] width 153 height 18
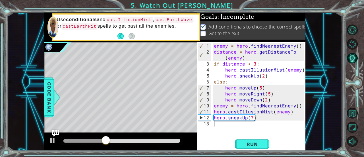
click at [246, 118] on div "enemy = hero . findNearestEnemy ( ) distance = hero . getDistanceTo ( enemy ) i…" at bounding box center [260, 97] width 94 height 108
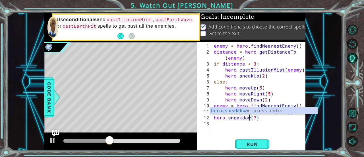
scroll to position [0, 2]
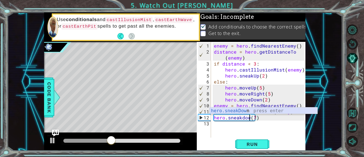
click at [252, 112] on div "hero.sneakDow n press enter" at bounding box center [264, 117] width 108 height 20
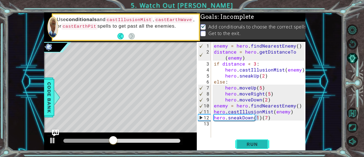
click at [250, 140] on button "Run" at bounding box center [252, 144] width 34 height 11
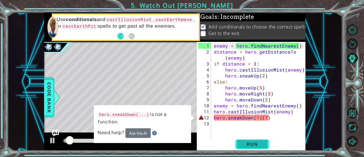
click at [266, 143] on button "Run" at bounding box center [252, 144] width 34 height 11
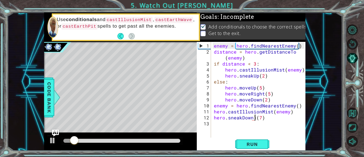
click at [254, 118] on div "enemy = hero . findNearestEnemy ( ) distance = hero . getDistanceTo ( enemy ) i…" at bounding box center [260, 97] width 94 height 108
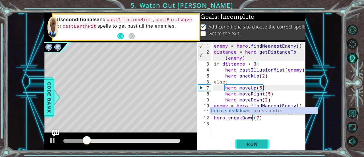
type textarea "hero.sneakDown(7)"
click at [251, 144] on span "Run" at bounding box center [252, 144] width 22 height 6
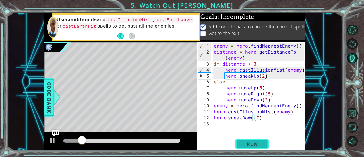
click at [254, 140] on button "Run" at bounding box center [252, 144] width 34 height 11
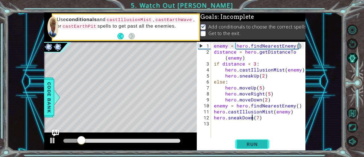
click at [268, 144] on button "Run" at bounding box center [252, 144] width 34 height 11
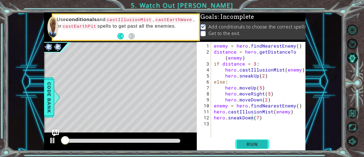
click at [267, 144] on button "Run" at bounding box center [252, 144] width 34 height 11
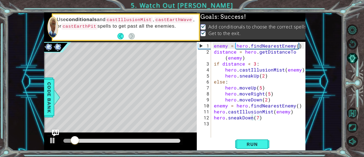
drag, startPoint x: 80, startPoint y: 138, endPoint x: 92, endPoint y: 139, distance: 12.5
click at [92, 139] on div at bounding box center [121, 141] width 121 height 8
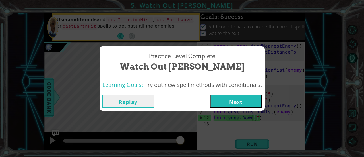
drag, startPoint x: 80, startPoint y: 138, endPoint x: 201, endPoint y: 168, distance: 124.6
click at [201, 156] on html "1 ההההההההההההההההההההההההההההההההההההההההההההההההההההההההההההההההההההההההההההה…" at bounding box center [182, 78] width 364 height 157
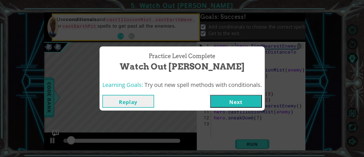
click at [240, 98] on button "Next" at bounding box center [236, 101] width 52 height 13
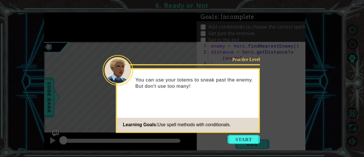
click at [244, 133] on icon at bounding box center [182, 78] width 364 height 157
click at [245, 135] on button "Start" at bounding box center [244, 139] width 32 height 9
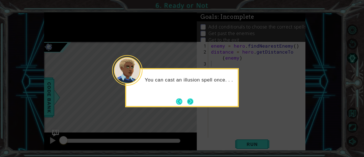
click at [192, 99] on button "Next" at bounding box center [190, 101] width 6 height 6
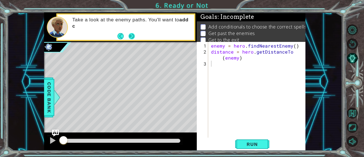
click at [130, 38] on button "Next" at bounding box center [132, 36] width 6 height 6
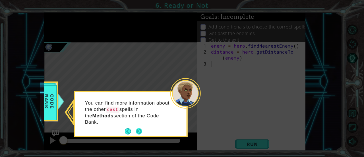
click at [139, 128] on button "Next" at bounding box center [139, 131] width 6 height 6
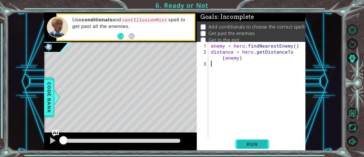
click at [259, 142] on span "Run" at bounding box center [252, 144] width 22 height 6
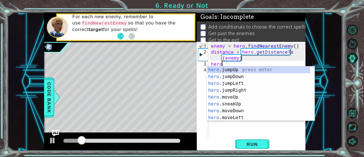
scroll to position [0, 0]
type textarea "hero."
click at [239, 68] on div "hero. jumpUp press enter hero. jumpDown press enter hero. jumpLeft press enter …" at bounding box center [259, 100] width 104 height 68
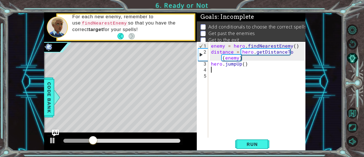
click at [243, 65] on div "enemy = hero . findNearestEnemy ( ) distance = hero . getDistanceTo ( enemy ) h…" at bounding box center [258, 97] width 97 height 108
type textarea "hero.jumpUp(3)"
click at [246, 143] on span "Run" at bounding box center [252, 144] width 22 height 6
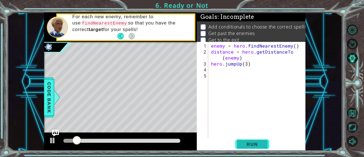
click at [246, 143] on span "Run" at bounding box center [252, 144] width 22 height 6
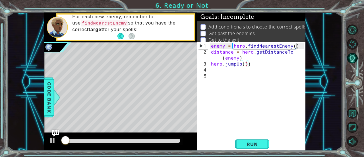
click at [153, 110] on div "1 ההההההההההההההההההההההההההההההההההההההההההההההההההההההההההההההההההההההההההההה…" at bounding box center [175, 82] width 262 height 138
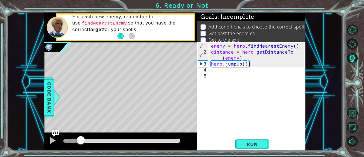
drag, startPoint x: 73, startPoint y: 139, endPoint x: 77, endPoint y: 137, distance: 4.6
click at [77, 137] on div at bounding box center [81, 140] width 10 height 10
click at [216, 71] on div "enemy = hero . findNearestEnemy ( ) distance = hero . getDistanceTo ( enemy ) h…" at bounding box center [258, 97] width 97 height 108
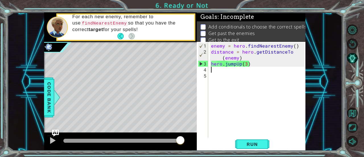
click at [244, 65] on div "enemy = hero . findNearestEnemy ( ) distance = hero . getDistanceTo ( enemy ) h…" at bounding box center [258, 97] width 97 height 108
click at [245, 64] on div "enemy = hero . findNearestEnemy ( ) distance = hero . getDistanceTo ( enemy ) h…" at bounding box center [258, 97] width 97 height 108
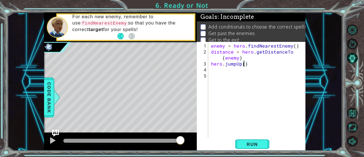
type textarea "hero.jumpUp(1)"
click at [225, 70] on div "enemy = hero . findNearestEnemy ( ) distance = hero . getDistanceTo ( enemy ) h…" at bounding box center [258, 97] width 97 height 108
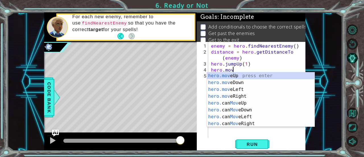
scroll to position [0, 1]
click at [264, 79] on div "hero.move Up press enter hero.move Down press enter hero.move Left press enter …" at bounding box center [261, 106] width 108 height 68
type textarea "hero.moveUp(1)"
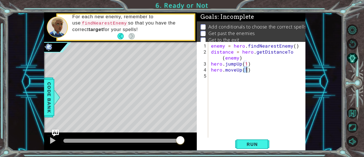
click at [242, 79] on div "enemy = hero . findNearestEnemy ( ) distance = hero . getDistanceTo ( enemy ) h…" at bounding box center [258, 97] width 97 height 108
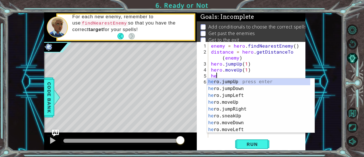
type textarea "hero"
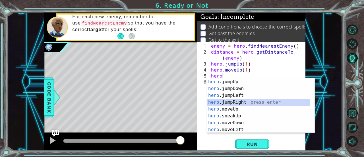
click at [235, 101] on div "hero .jumpUp press enter hero .jumpDown press enter hero .jumpLeft press enter …" at bounding box center [259, 112] width 104 height 68
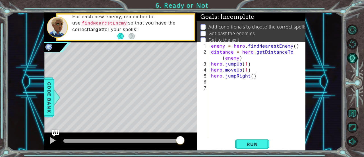
click at [254, 74] on div "enemy = hero . findNearestEnemy ( ) distance = hero . getDistanceTo ( enemy ) h…" at bounding box center [258, 97] width 97 height 108
drag, startPoint x: 254, startPoint y: 74, endPoint x: 288, endPoint y: 83, distance: 34.7
click at [288, 83] on div "enemy = hero . findNearestEnemy ( ) distance = hero . getDistanceTo ( enemy ) h…" at bounding box center [258, 97] width 97 height 108
type textarea "hero.jumpRight()"
click at [288, 83] on div "enemy = hero . findNearestEnemy ( ) distance = hero . getDistanceTo ( enemy ) h…" at bounding box center [257, 90] width 94 height 96
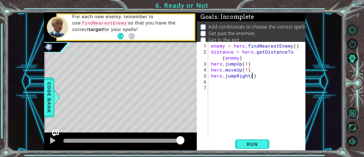
click at [253, 77] on div "enemy = hero . findNearestEnemy ( ) distance = hero . getDistanceTo ( enemy ) h…" at bounding box center [258, 97] width 97 height 108
type textarea "hero.jumpRight(2)"
click at [245, 84] on div "enemy = hero . findNearestEnemy ( ) distance = hero . getDistanceTo ( enemy ) h…" at bounding box center [258, 97] width 97 height 108
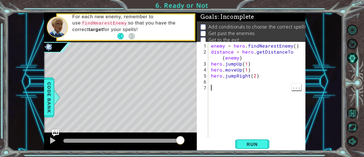
click at [229, 78] on div "enemy = hero . findNearestEnemy ( ) distance = hero . getDistanceTo ( enemy ) h…" at bounding box center [258, 97] width 97 height 108
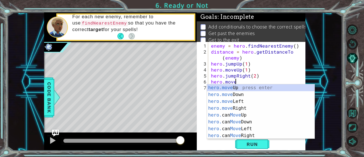
scroll to position [0, 1]
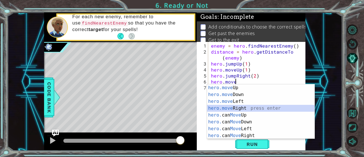
click at [250, 106] on div "hero.move Up press enter hero.move Down press enter hero.move Left press enter …" at bounding box center [261, 118] width 108 height 68
type textarea "hero.moveRight(1)"
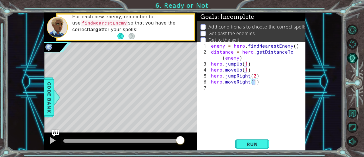
click at [221, 87] on div "enemy = hero . findNearestEnemy ( ) distance = hero . getDistanceTo ( enemy ) h…" at bounding box center [258, 97] width 97 height 108
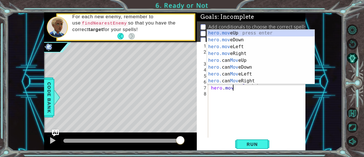
type textarea "hero.move"
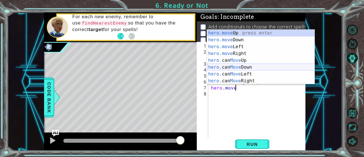
click at [244, 67] on div "hero.move Up press enter hero.move Down press enter hero.move Left press enter …" at bounding box center [261, 64] width 108 height 68
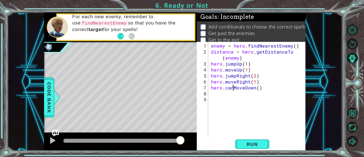
click at [232, 89] on div "enemy = hero . findNearestEnemy ( ) distance = hero . getDistanceTo ( enemy ) h…" at bounding box center [258, 97] width 97 height 108
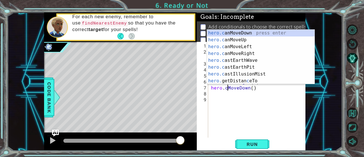
type textarea "hero.MoveDown()"
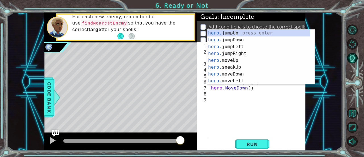
click at [224, 92] on div "enemy = hero . findNearestEnemy ( ) distance = hero . getDistanceTo ( enemy ) h…" at bounding box center [258, 97] width 97 height 108
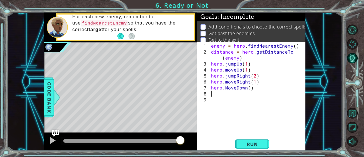
scroll to position [0, 0]
click at [250, 89] on div "enemy = hero . findNearestEnemy ( ) distance = hero . getDistanceTo ( enemy ) h…" at bounding box center [258, 97] width 97 height 108
type textarea "hero.MoveDown()"
click at [360, 82] on div at bounding box center [356, 85] width 16 height 41
click at [363, 81] on div at bounding box center [356, 85] width 16 height 41
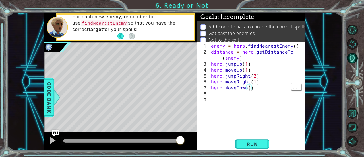
click at [362, 79] on div at bounding box center [356, 85] width 16 height 41
click at [248, 91] on div "enemy = hero . findNearestEnemy ( ) distance = hero . getDistanceTo ( enemy ) h…" at bounding box center [258, 97] width 97 height 108
type textarea "hero.MoveDown()"
click at [223, 92] on div "enemy = hero . findNearestEnemy ( ) distance = hero . getDistanceTo ( enemy ) h…" at bounding box center [258, 97] width 97 height 108
click at [221, 93] on div "enemy = hero . findNearestEnemy ( ) distance = hero . getDistanceTo ( enemy ) h…" at bounding box center [258, 97] width 97 height 108
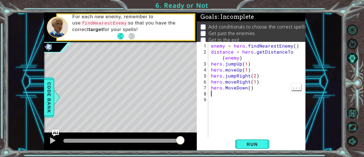
click at [249, 87] on div "enemy = hero . findNearestEnemy ( ) distance = hero . getDistanceTo ( enemy ) h…" at bounding box center [258, 97] width 97 height 108
click at [257, 144] on span "Run" at bounding box center [252, 144] width 22 height 6
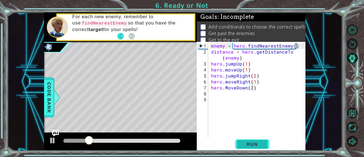
click at [249, 142] on span "Run" at bounding box center [252, 144] width 22 height 6
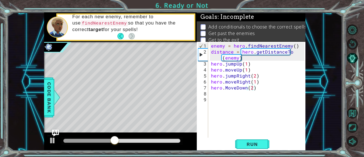
drag, startPoint x: 253, startPoint y: 144, endPoint x: 134, endPoint y: 138, distance: 119.9
click at [134, 138] on div "1 ההההההההההההההההההההההההההההההההההההההההההההההההההההההההההההההההההההההההההההה…" at bounding box center [175, 82] width 262 height 138
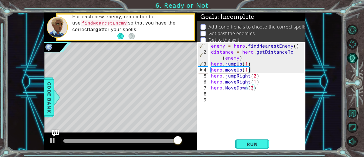
scroll to position [0, 2]
click at [245, 63] on div "enemy = hero . findNearestEnemy ( ) distance = hero . getDistanceTo ( enemy ) h…" at bounding box center [258, 97] width 97 height 108
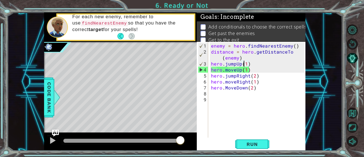
click at [245, 63] on div "enemy = hero . findNearestEnemy ( ) distance = hero . getDistanceTo ( enemy ) h…" at bounding box center [258, 97] width 97 height 108
click at [245, 64] on div "enemy = hero . findNearestEnemy ( ) distance = hero . getDistanceTo ( enemy ) h…" at bounding box center [258, 97] width 97 height 108
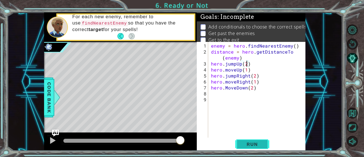
click at [258, 144] on span "Run" at bounding box center [252, 144] width 22 height 6
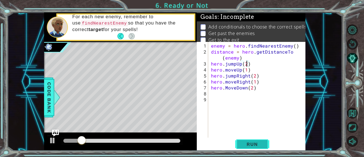
click at [259, 146] on span "Run" at bounding box center [252, 144] width 22 height 6
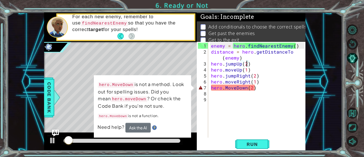
click at [229, 88] on div "enemy = hero . findNearestEnemy ( ) distance = hero . getDistanceTo ( enemy ) h…" at bounding box center [258, 97] width 97 height 108
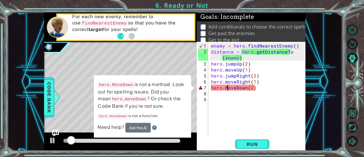
click at [228, 89] on div "enemy = hero . findNearestEnemy ( ) distance = hero . getDistanceTo ( enemy ) h…" at bounding box center [258, 97] width 97 height 108
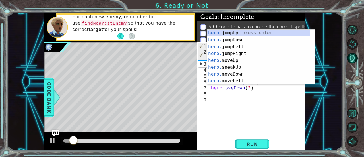
scroll to position [0, 1]
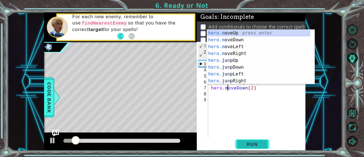
click at [250, 142] on span "Run" at bounding box center [252, 144] width 22 height 6
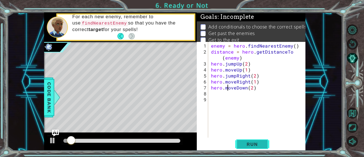
click at [250, 142] on span "Run" at bounding box center [252, 144] width 22 height 6
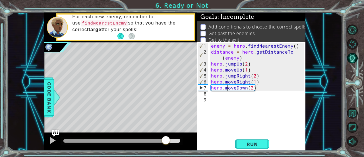
drag, startPoint x: 68, startPoint y: 139, endPoint x: 166, endPoint y: 143, distance: 98.2
click at [166, 143] on div at bounding box center [166, 140] width 10 height 10
click at [251, 84] on div "enemy = hero . findNearestEnemy ( ) distance = hero . getDistanceTo ( enemy ) h…" at bounding box center [258, 97] width 97 height 108
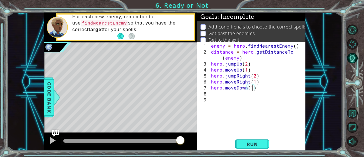
scroll to position [0, 2]
type textarea "hero.moveDown(1)"
click at [364, 82] on div at bounding box center [356, 85] width 16 height 41
click at [251, 84] on div "enemy = hero . findNearestEnemy ( ) distance = hero . getDistanceTo ( enemy ) h…" at bounding box center [258, 97] width 97 height 108
